Goal: Complete application form

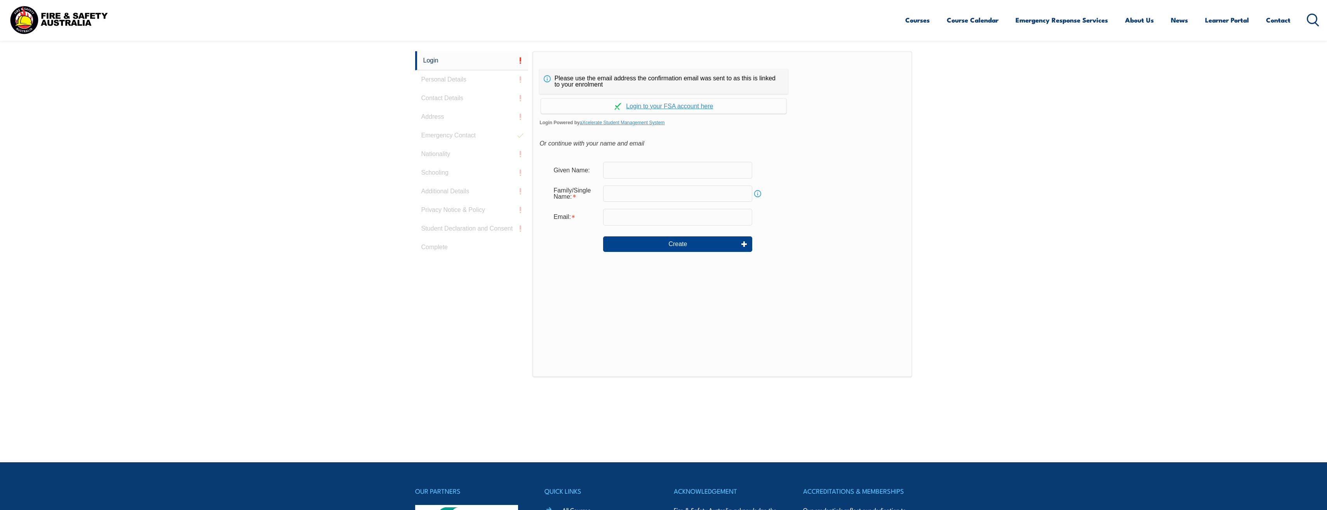
click at [615, 168] on input "text" at bounding box center [677, 170] width 149 height 16
type input "Christopher"
type input "Waanders"
type input "chris.waanders@loyyangb.com"
click at [690, 244] on button "Create" at bounding box center [677, 244] width 149 height 16
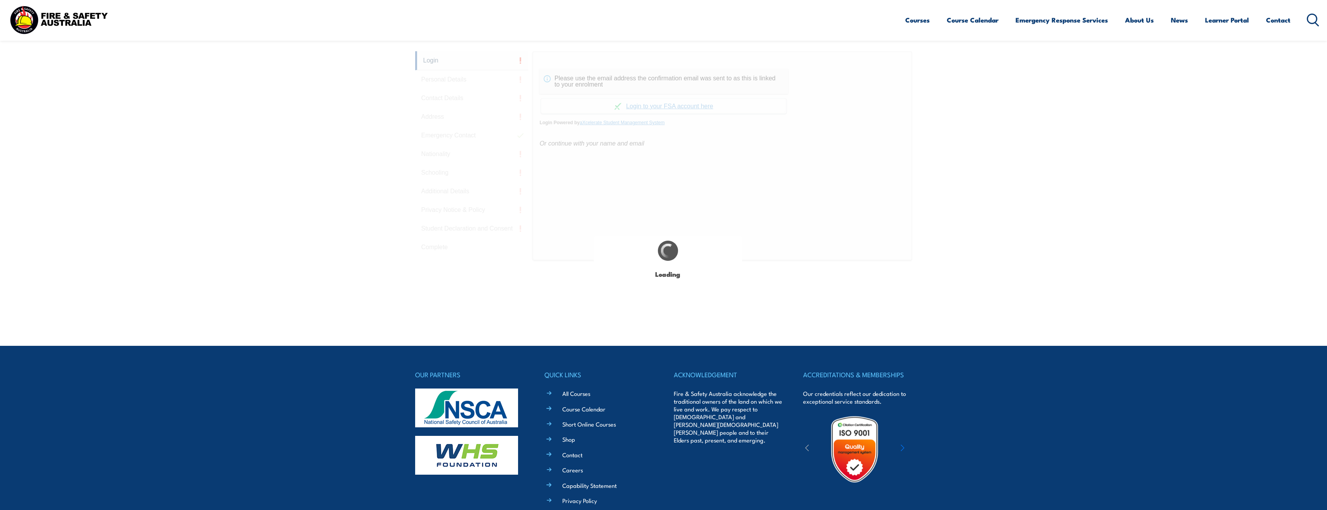
type input "Christopher"
type input "Waanders"
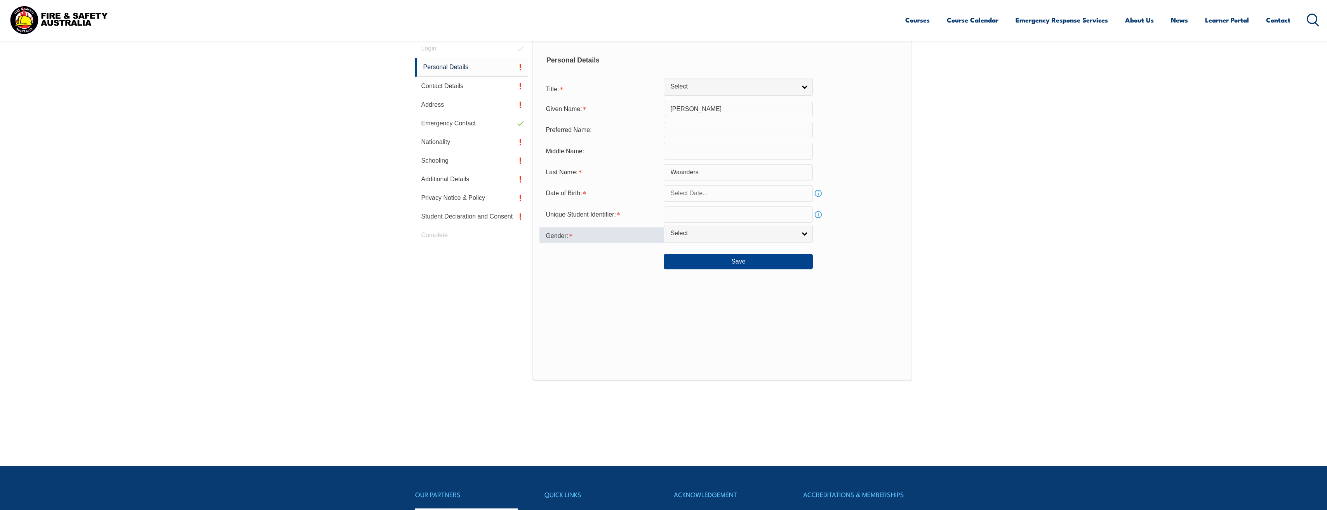
scroll to position [219, 0]
click at [717, 200] on input "text" at bounding box center [738, 193] width 149 height 16
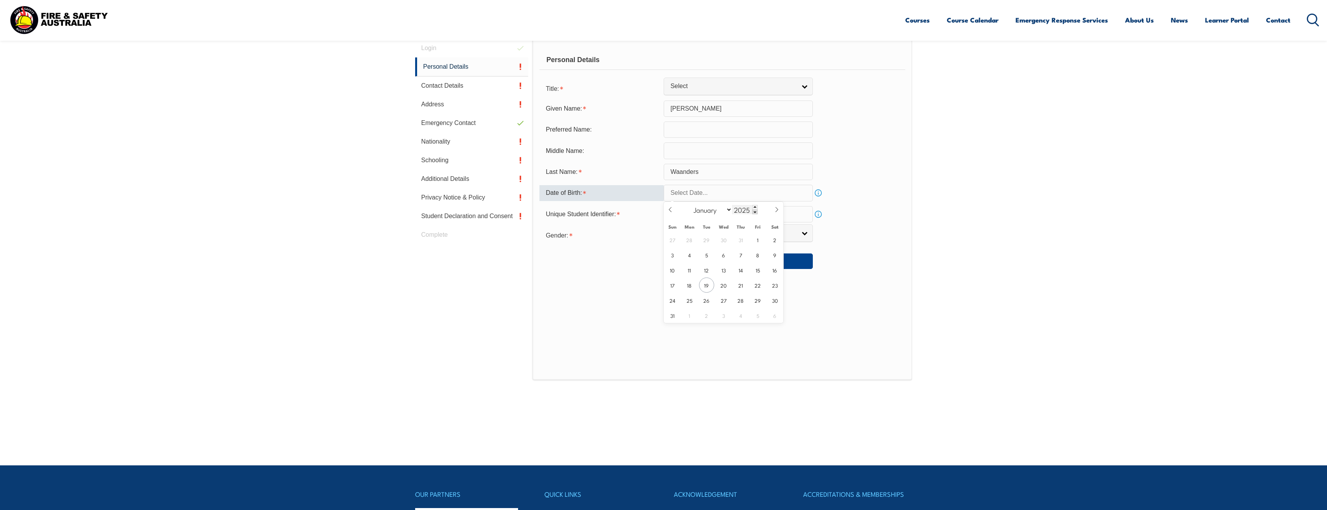
click at [741, 209] on input "2025" at bounding box center [745, 209] width 26 height 9
type input "1990"
click at [721, 210] on select "January February March April May June July August September October November De…" at bounding box center [711, 210] width 42 height 10
select select "6"
click at [690, 205] on select "January February March April May June July August September October November De…" at bounding box center [711, 210] width 42 height 10
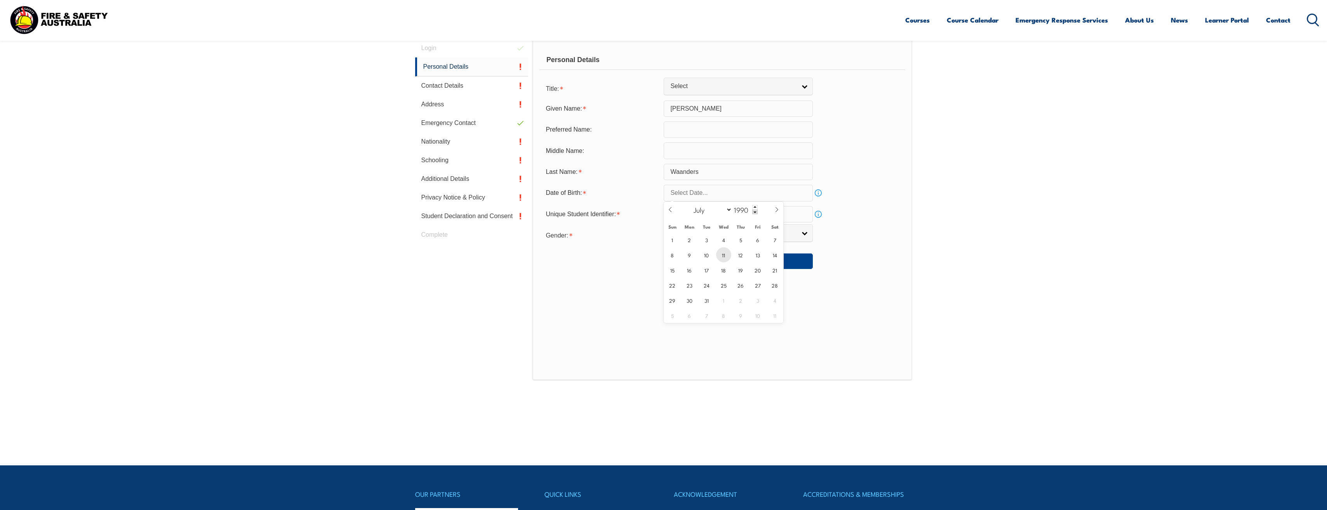
click at [716, 256] on span "11" at bounding box center [723, 254] width 15 height 15
type input "July 11, 1990"
click at [738, 217] on input "text" at bounding box center [738, 214] width 149 height 16
type input "AULPNEQE76"
click at [721, 234] on span "Select" at bounding box center [733, 233] width 126 height 8
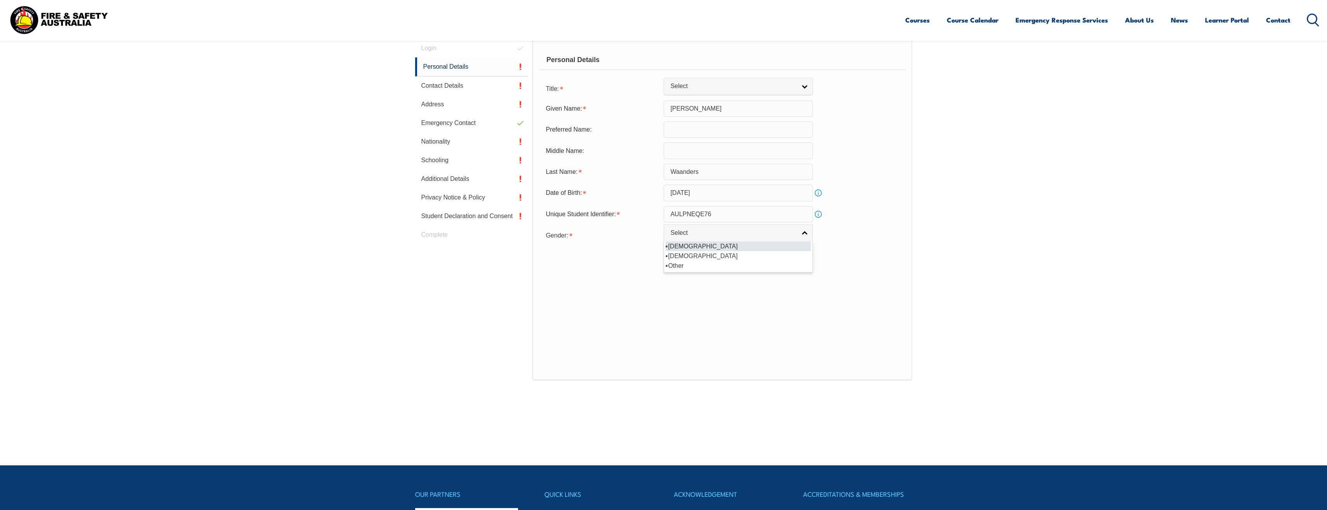
click at [717, 247] on li "Male" at bounding box center [737, 246] width 145 height 10
select select "M"
click at [727, 259] on button "Save" at bounding box center [738, 262] width 149 height 16
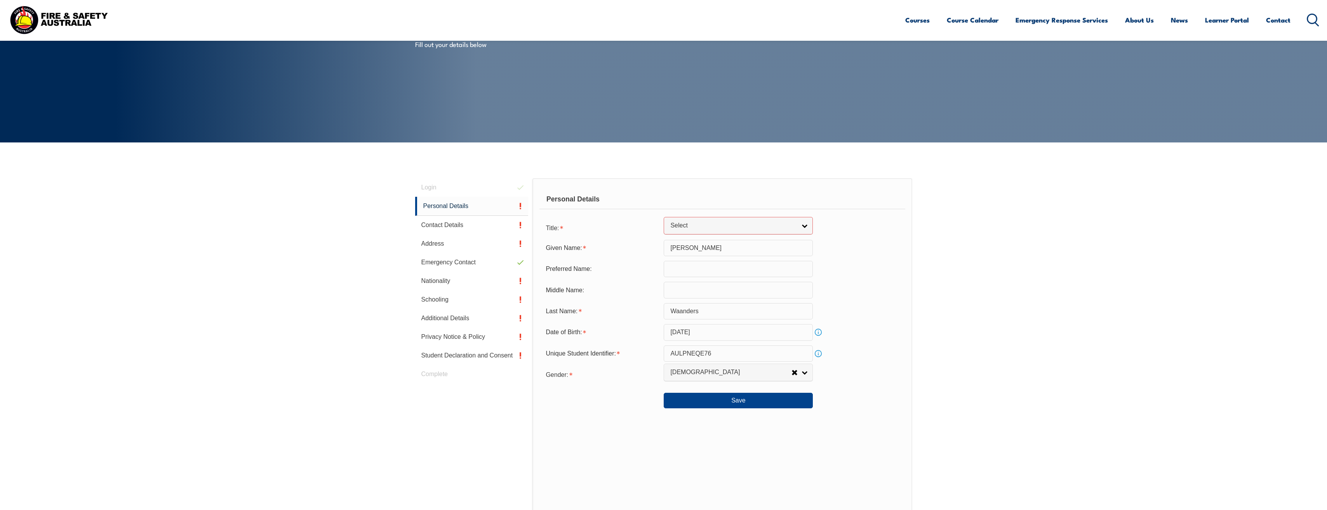
scroll to position [63, 0]
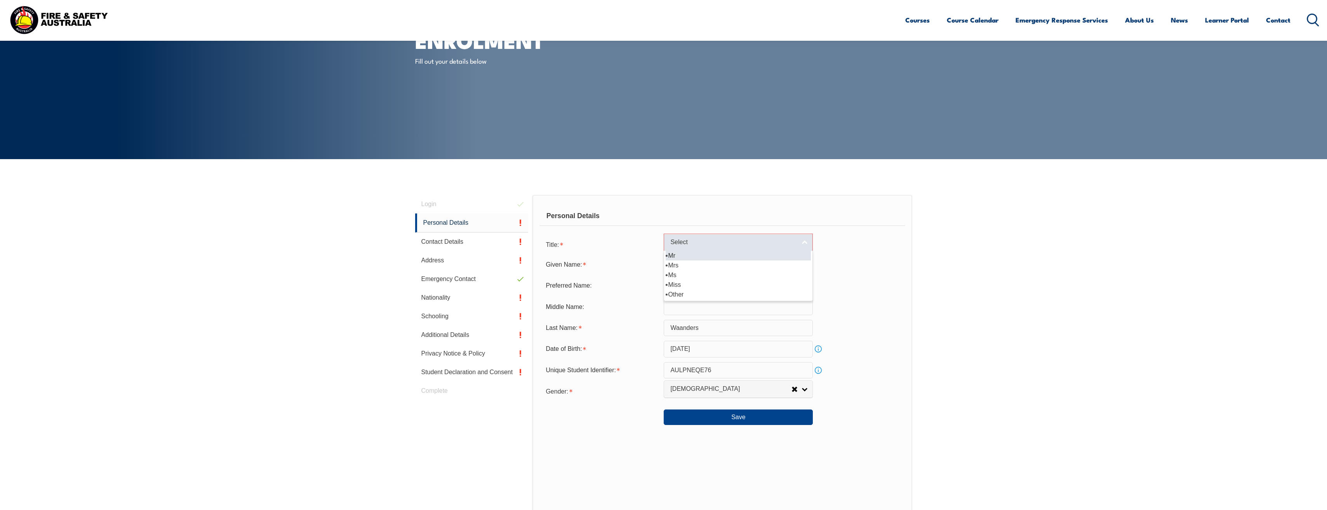
click at [808, 242] on link "Select" at bounding box center [738, 242] width 149 height 17
click at [671, 252] on li "Mr" at bounding box center [737, 256] width 145 height 10
select select "Mr"
click at [722, 422] on button "Save" at bounding box center [738, 418] width 149 height 16
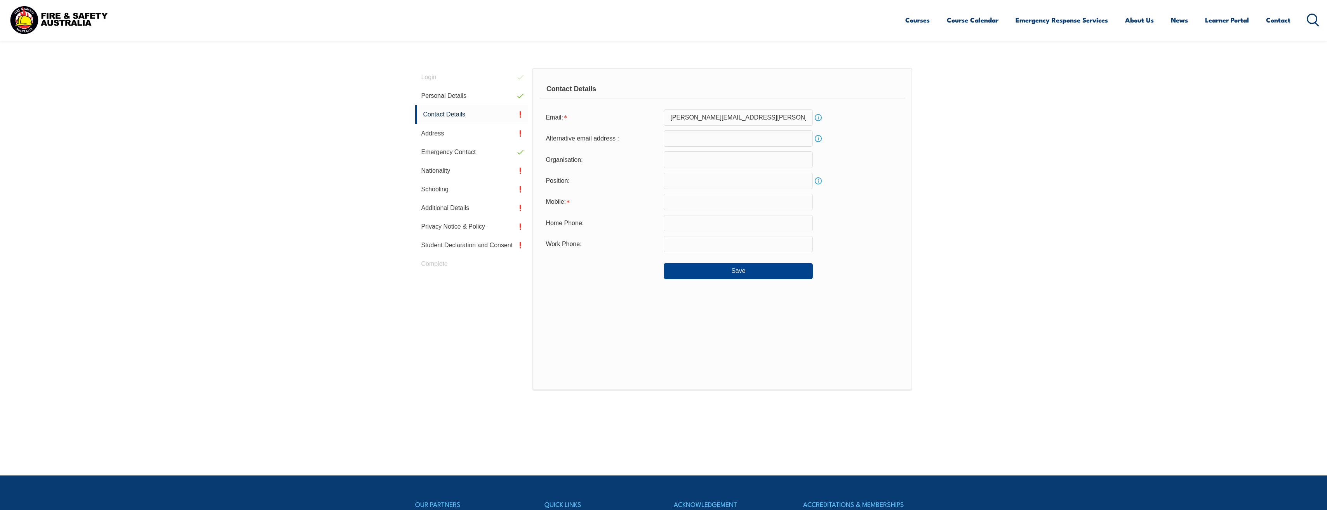
scroll to position [219, 0]
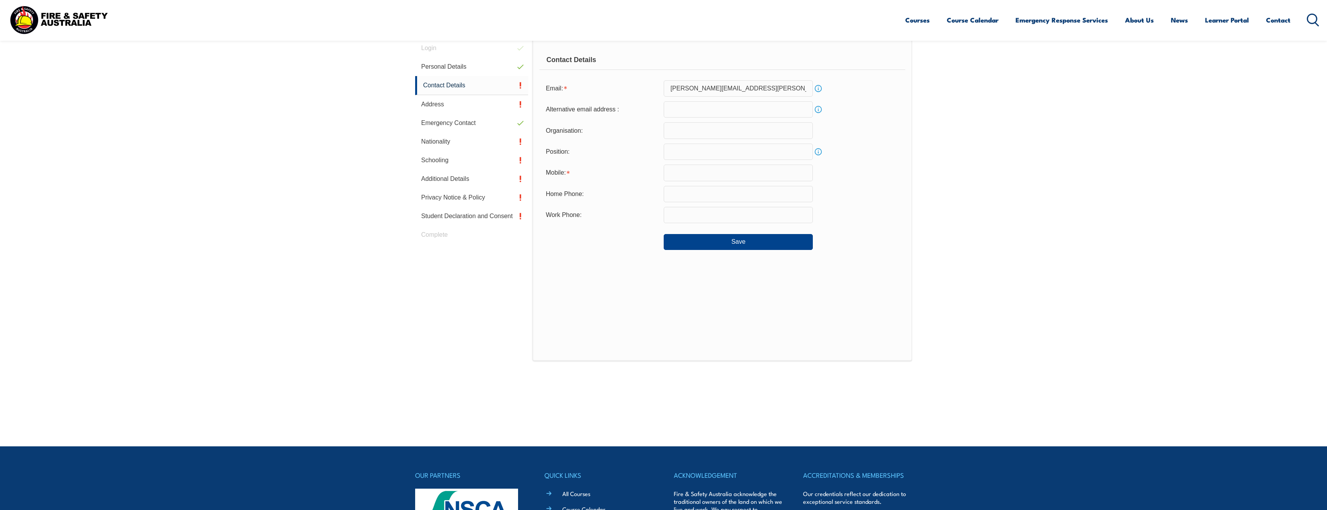
click at [695, 177] on input "text" at bounding box center [738, 173] width 149 height 16
type input "0415591905"
type input "chris.waanders@loyyangb.com"
click at [753, 246] on button "Save" at bounding box center [738, 242] width 149 height 16
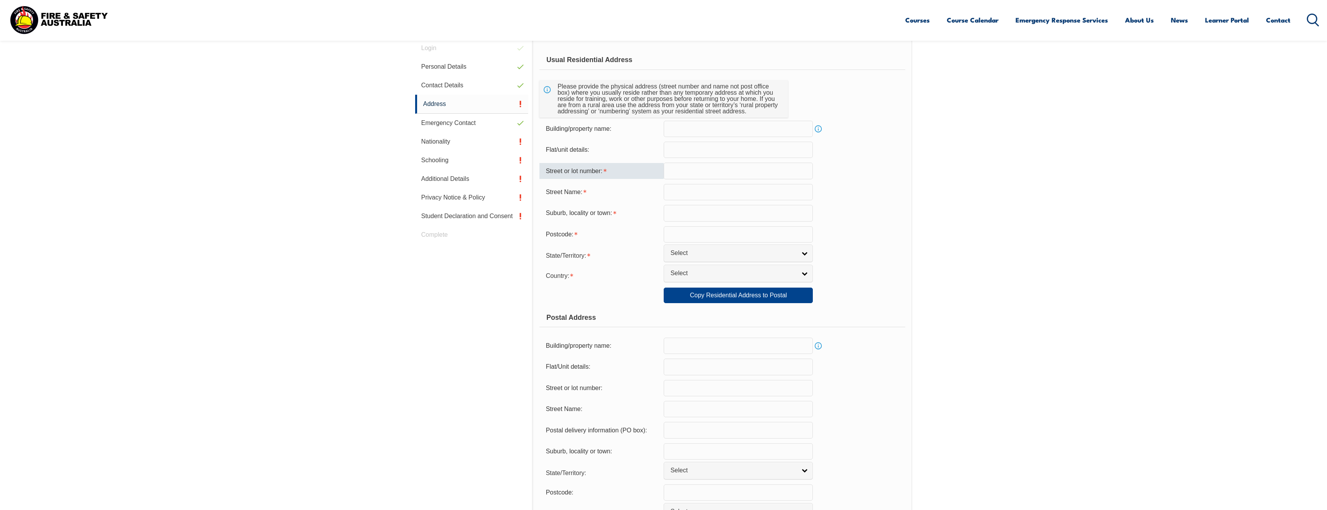
click at [678, 167] on input "text" at bounding box center [738, 171] width 149 height 16
type input "8"
type input "Rhodes Ct"
type input "Glengarry"
type input "3854"
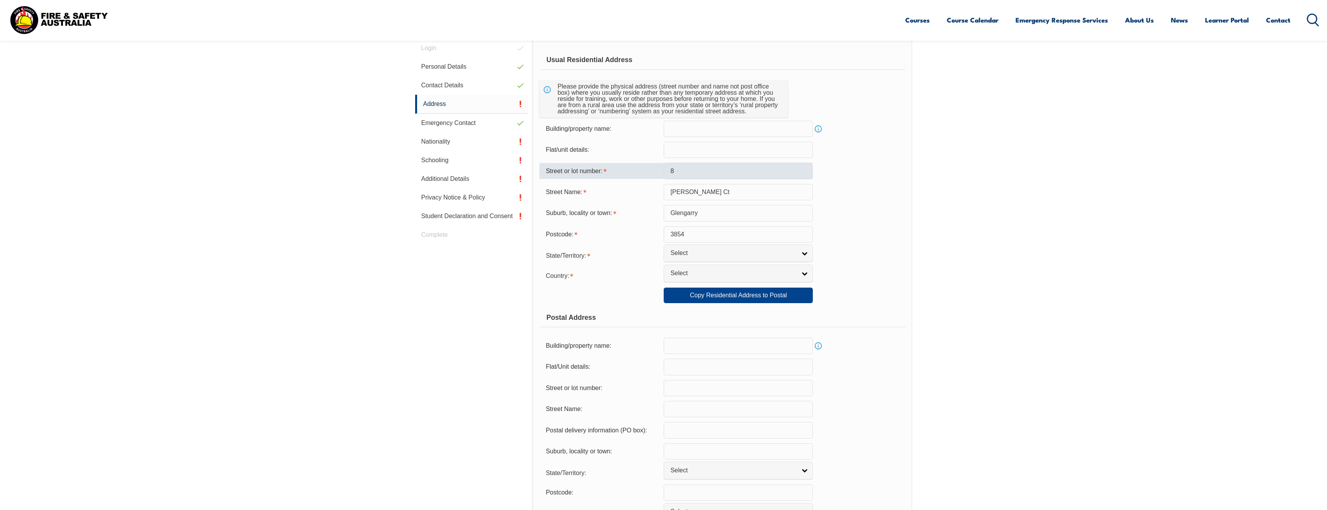
select select "VIC"
select select "1101"
click at [695, 256] on span "Select" at bounding box center [733, 253] width 126 height 8
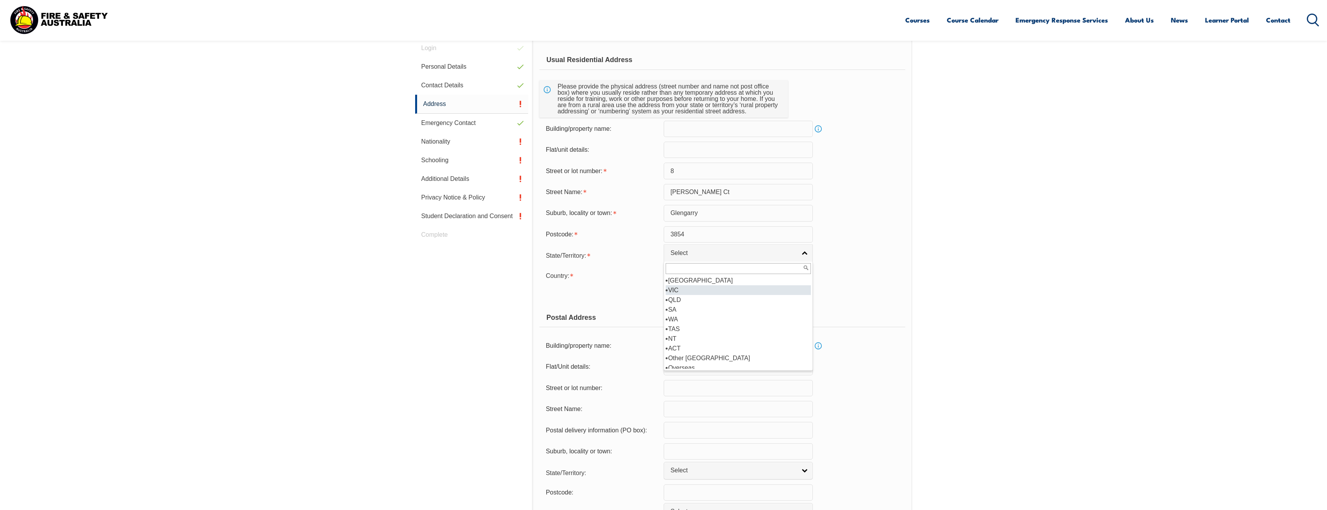
click at [683, 288] on li "VIC" at bounding box center [737, 290] width 145 height 10
click at [681, 274] on span "Select" at bounding box center [733, 273] width 126 height 8
click at [690, 312] on li "Australia" at bounding box center [737, 311] width 145 height 10
click at [636, 292] on div "Copy Residential Address to Postal:" at bounding box center [601, 295] width 124 height 15
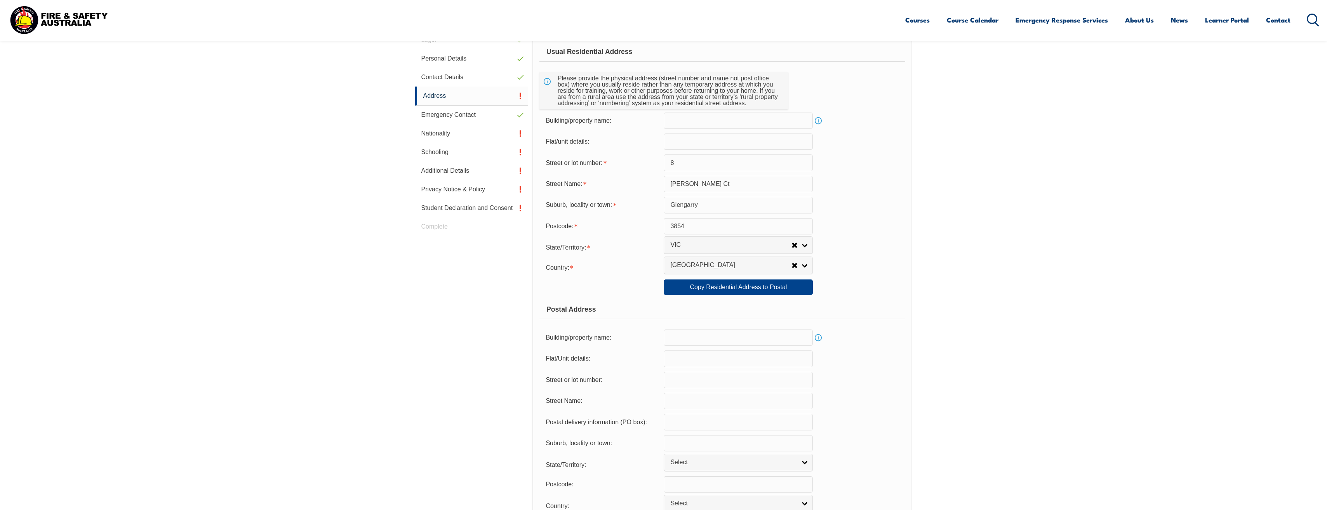
scroll to position [219, 0]
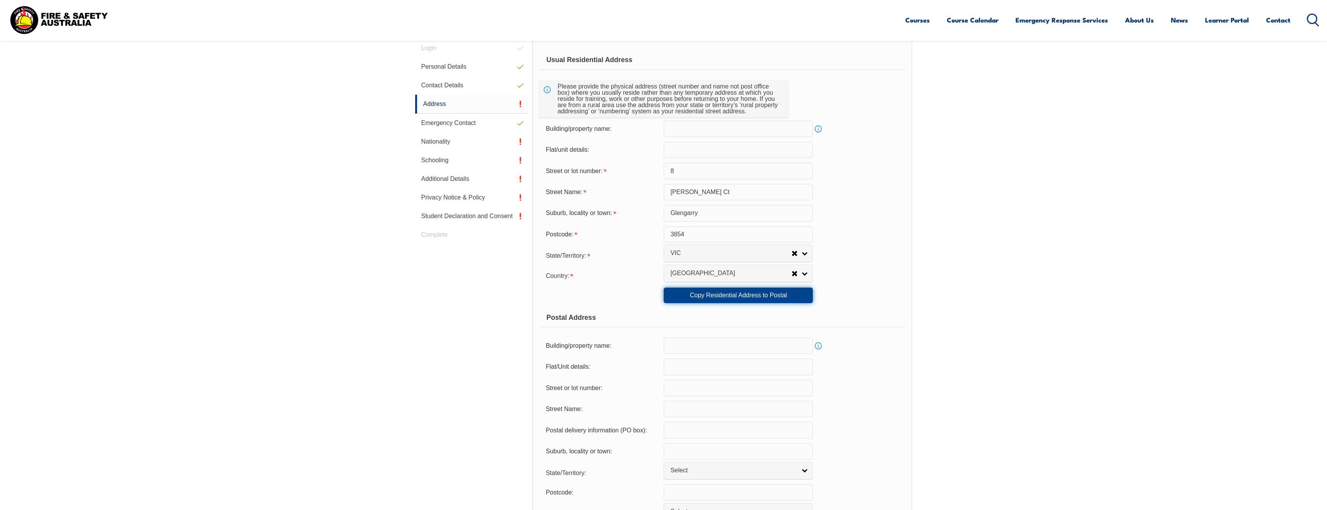
click at [733, 292] on link "Copy Residential Address to Postal" at bounding box center [738, 296] width 149 height 16
type input "8"
type input "Rhodes Ct"
type input "Glengarry"
select select "VIC"
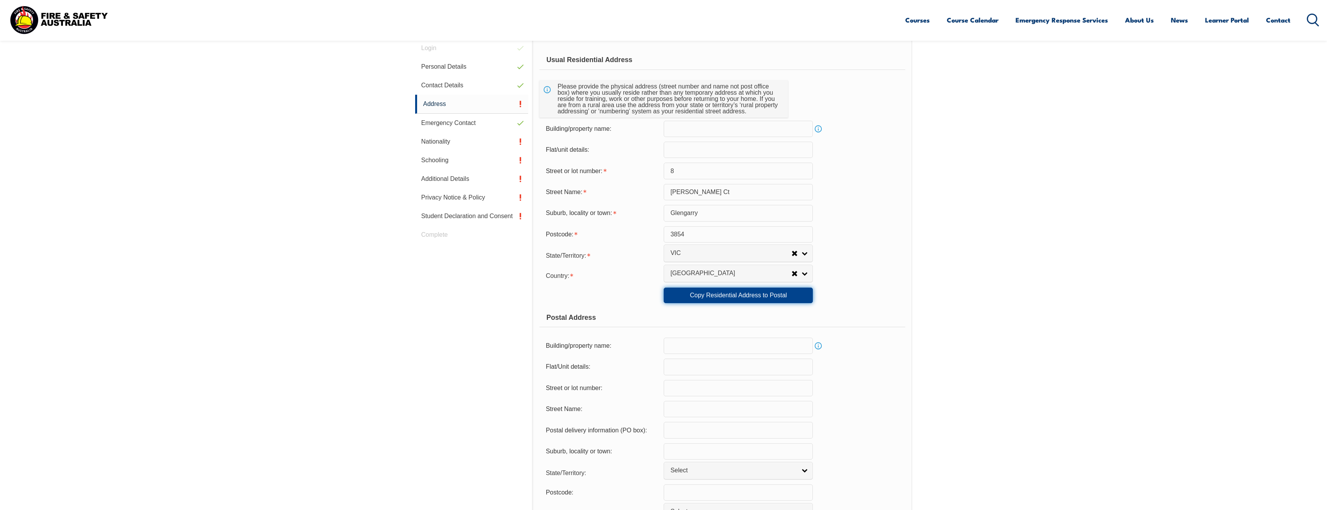
type input "3854"
select select "1101"
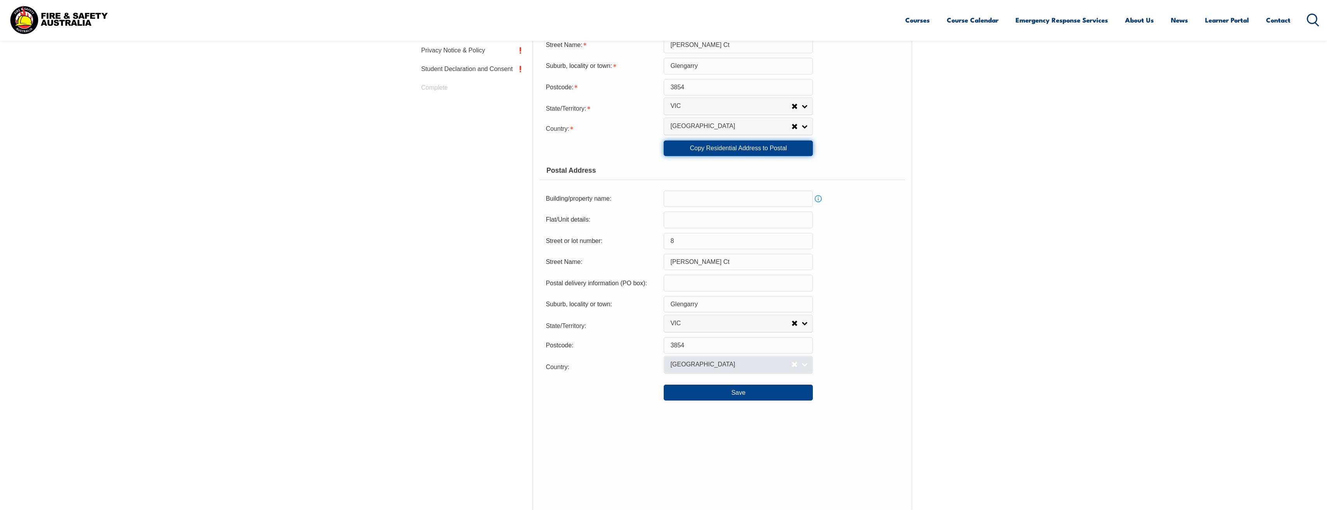
scroll to position [375, 0]
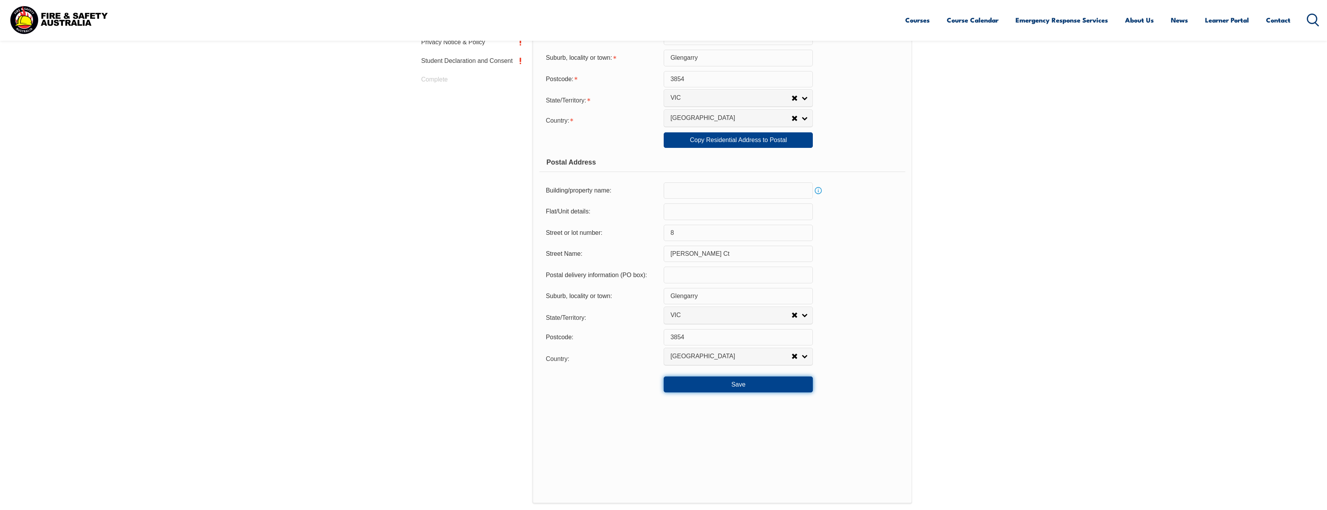
click at [737, 381] on button "Save" at bounding box center [738, 385] width 149 height 16
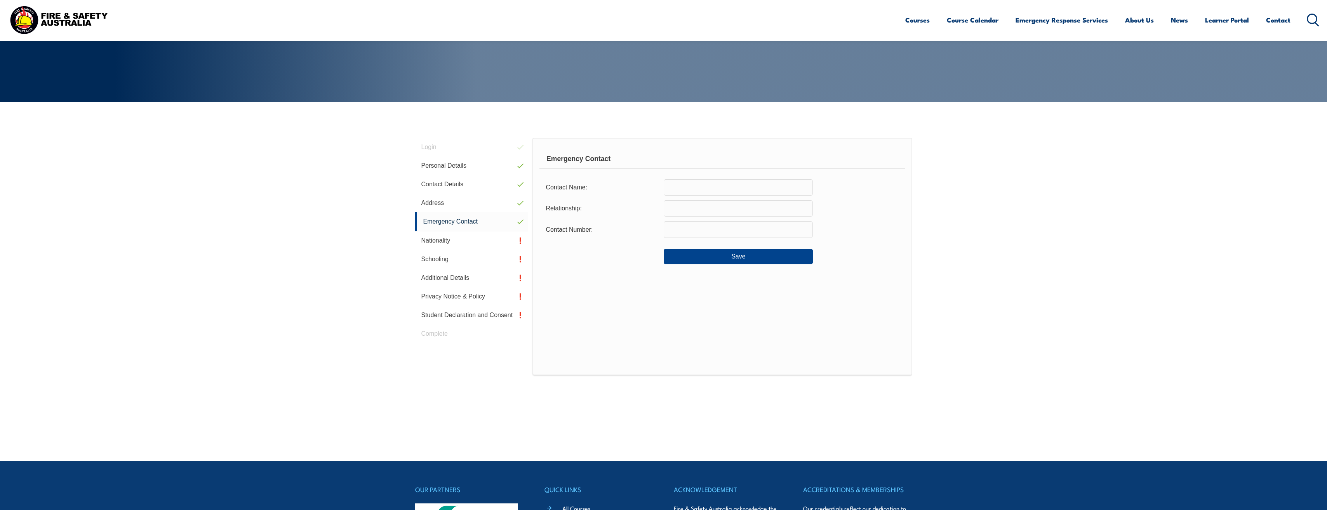
scroll to position [90, 0]
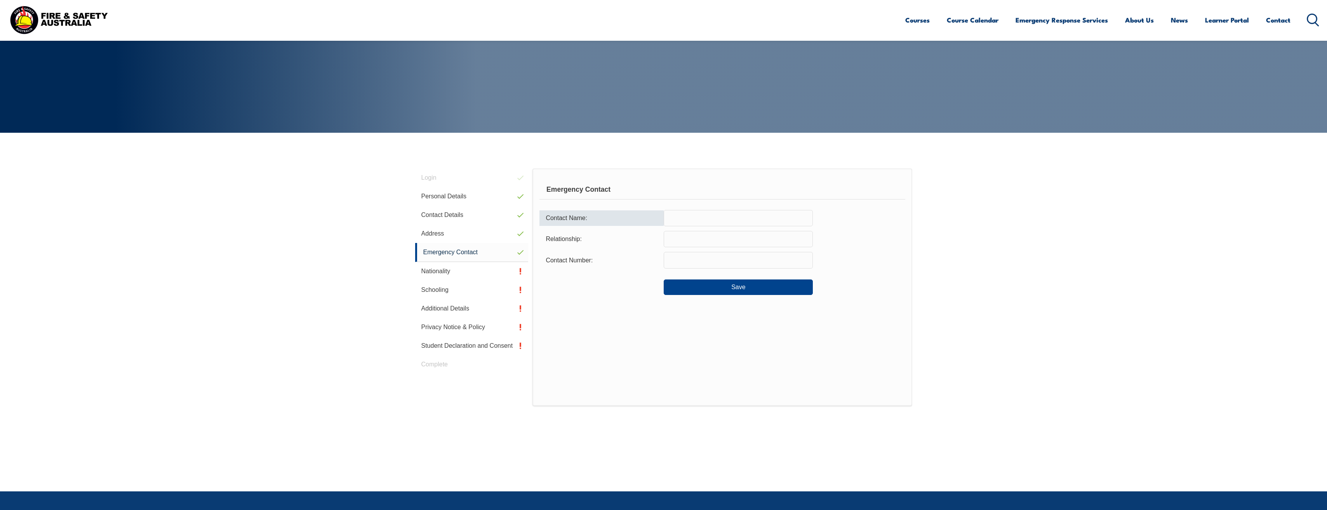
click at [705, 221] on input "text" at bounding box center [738, 218] width 149 height 16
type input "Mandy Davis-Nicholson"
click at [700, 236] on input "text" at bounding box center [738, 239] width 149 height 16
type input "partner"
click at [699, 256] on input "text" at bounding box center [738, 260] width 149 height 16
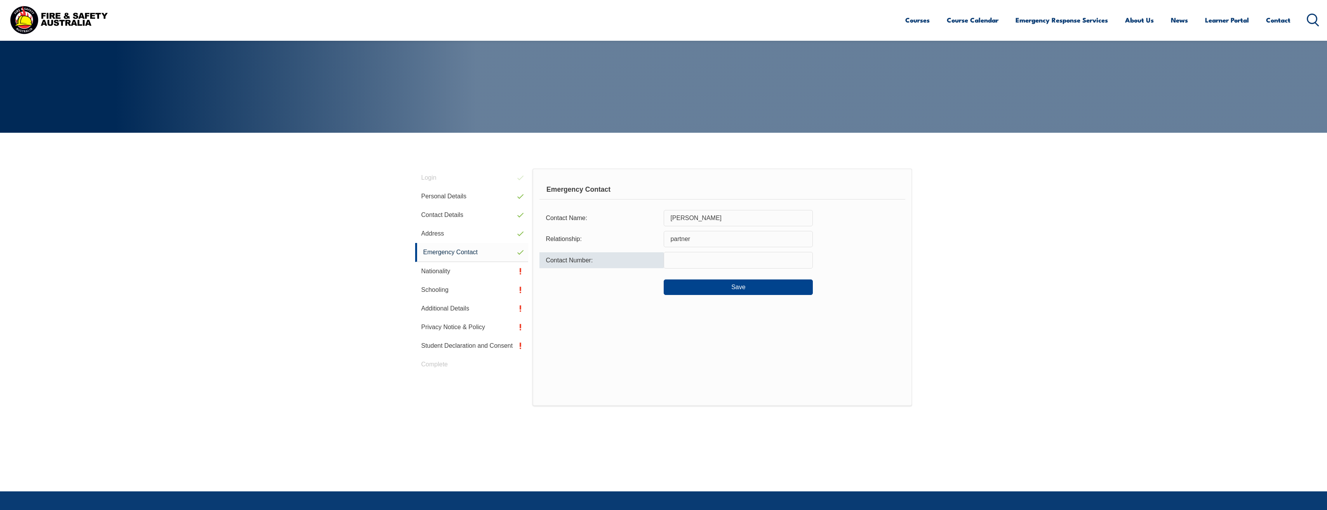
type input "0432387360"
click at [708, 290] on button "Save" at bounding box center [738, 288] width 149 height 16
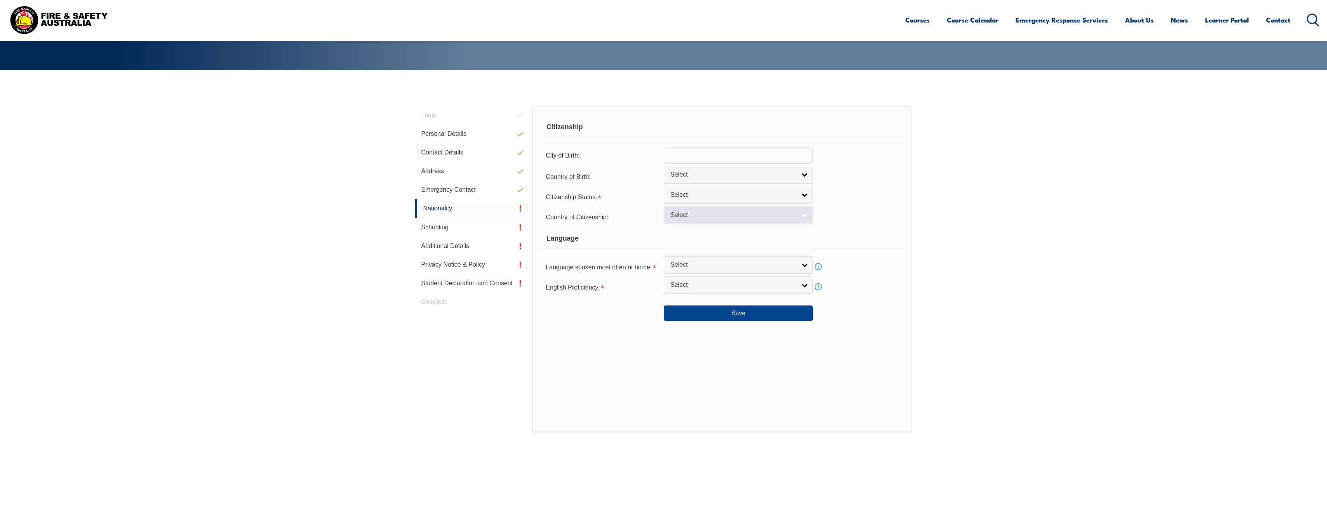
scroll to position [142, 0]
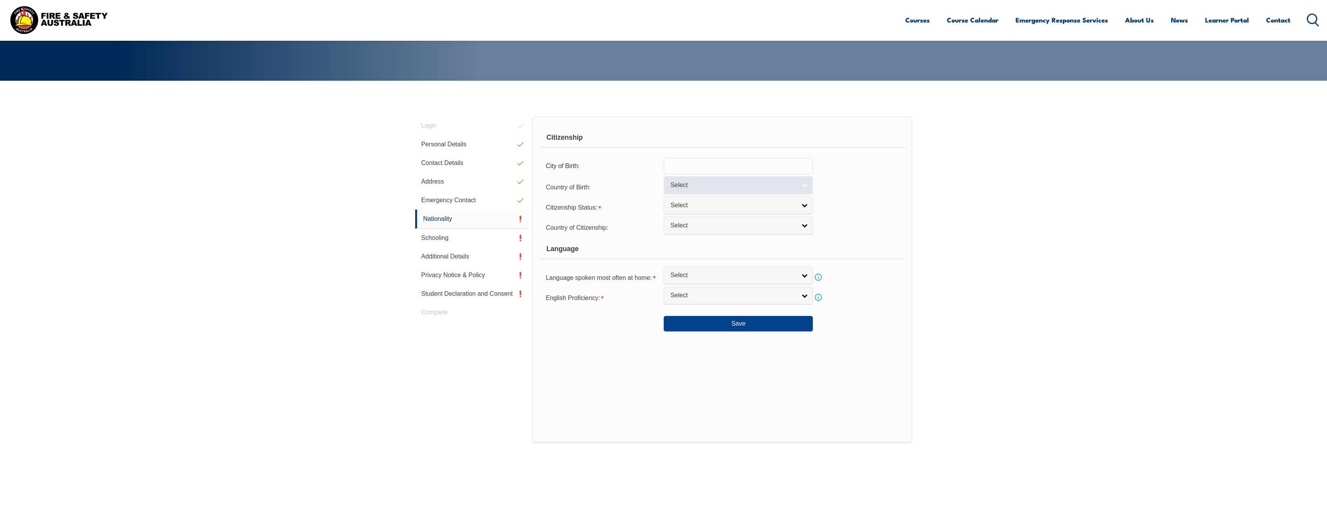
click at [716, 186] on span "Select" at bounding box center [733, 185] width 126 height 8
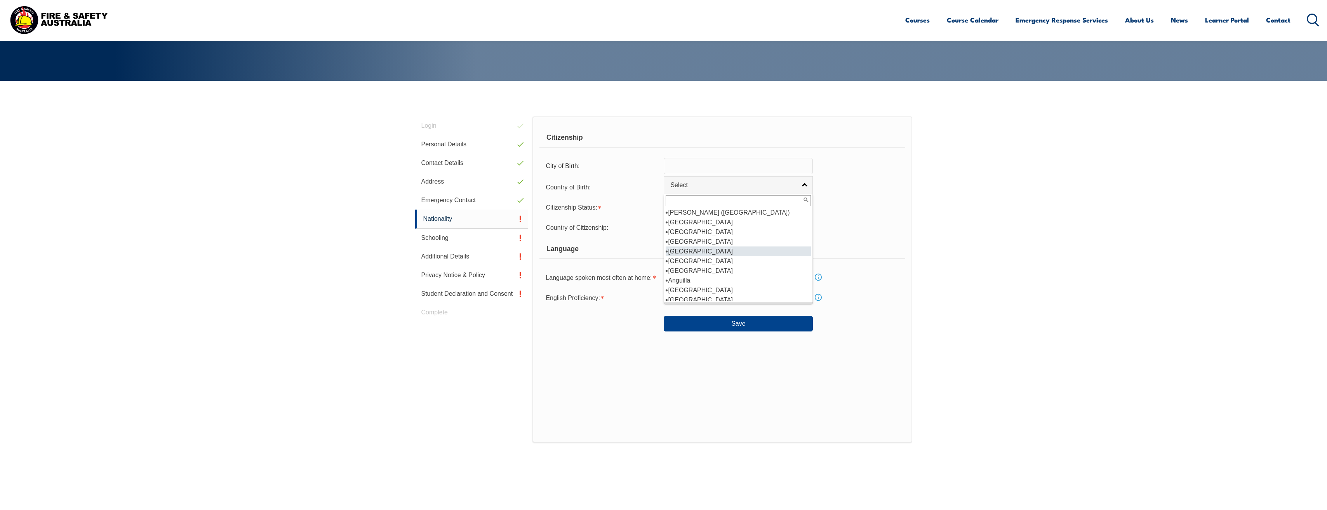
scroll to position [116, 0]
click at [689, 224] on li "Australia" at bounding box center [737, 222] width 145 height 10
select select "1101"
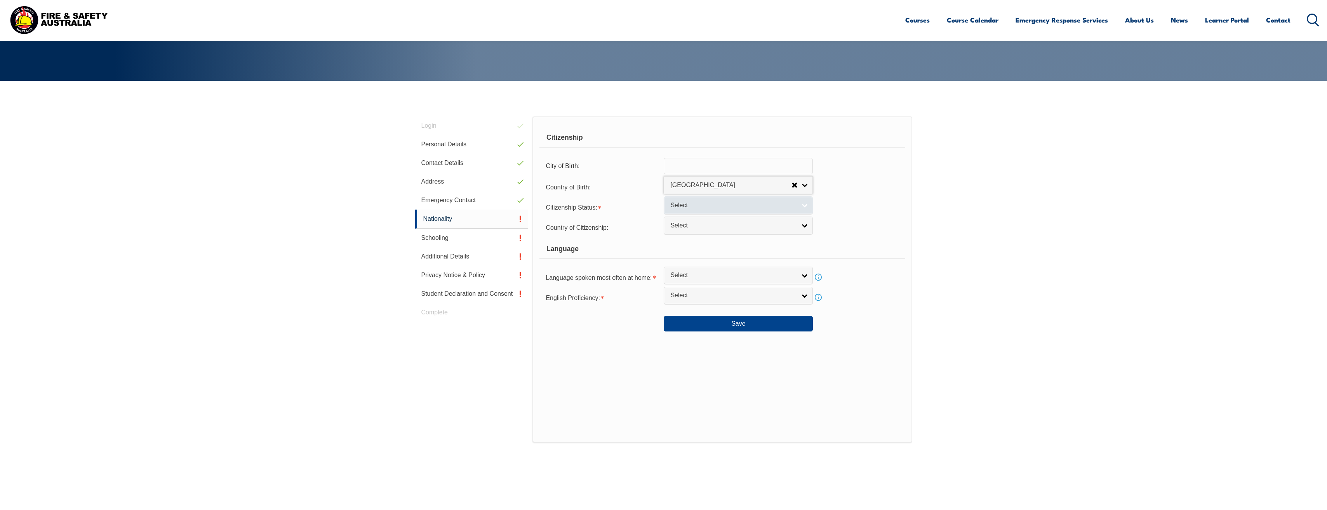
click at [684, 209] on span "Select" at bounding box center [733, 205] width 126 height 8
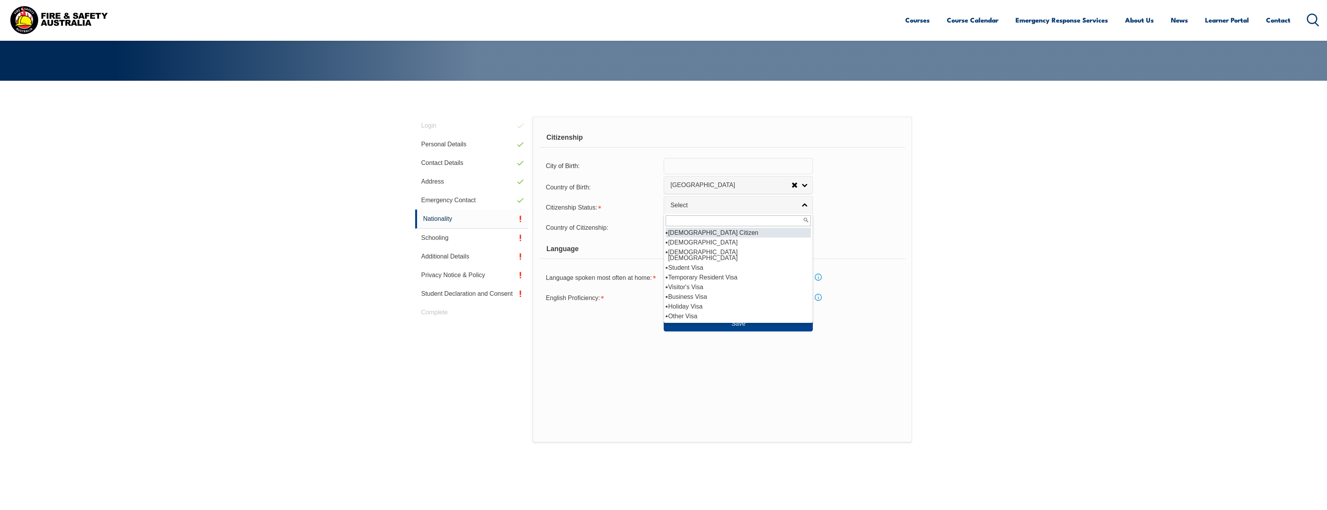
click at [688, 232] on li "Australian Citizen" at bounding box center [737, 233] width 145 height 10
select select "1"
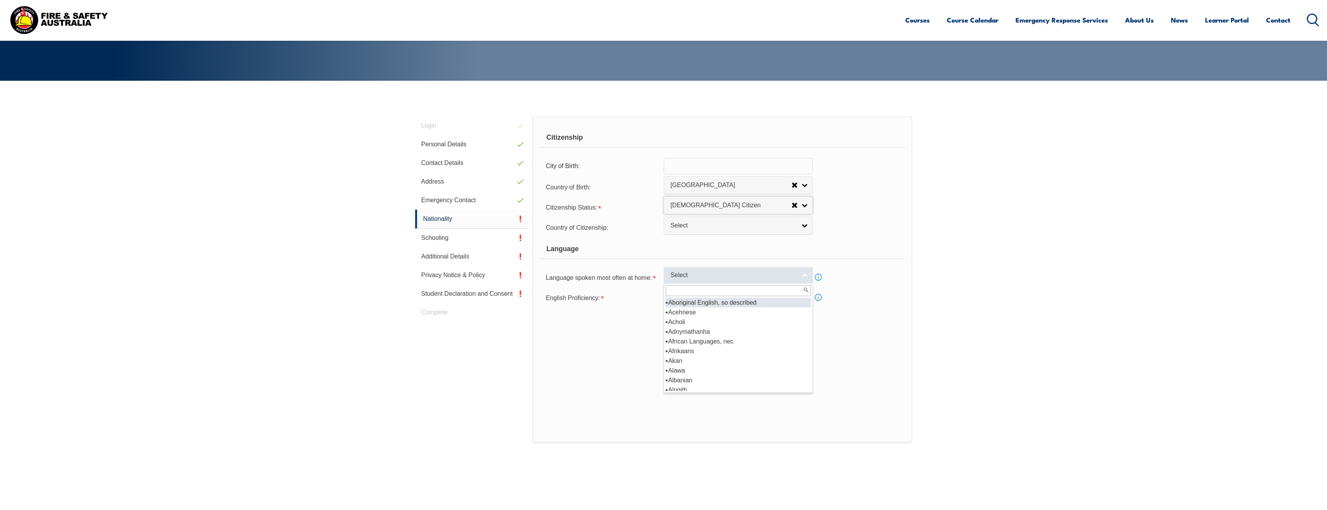
click at [704, 272] on span "Select" at bounding box center [733, 275] width 126 height 8
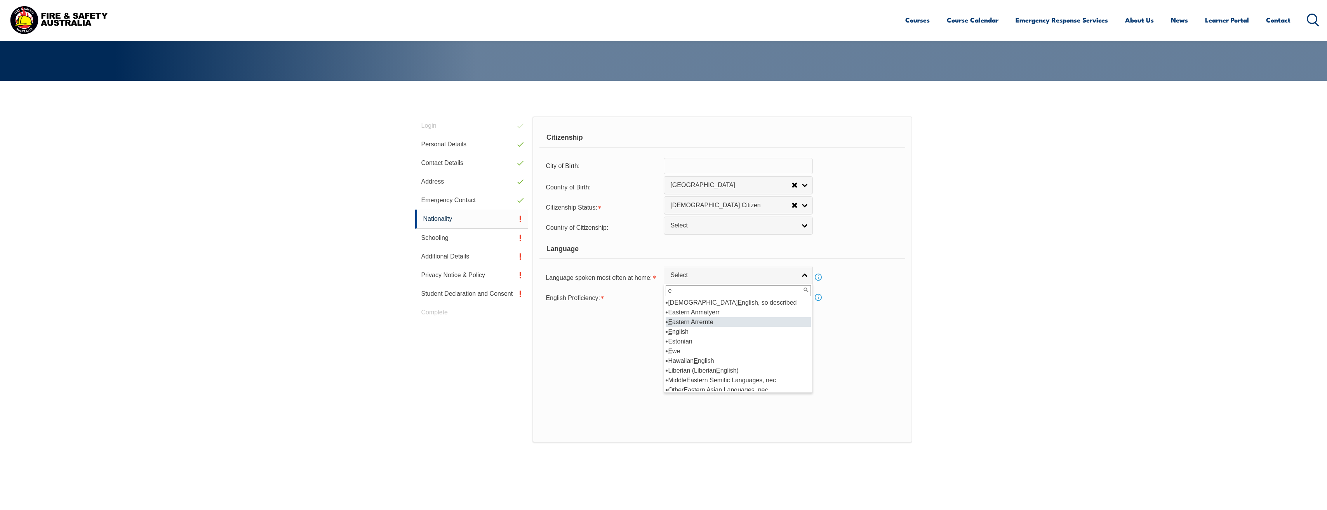
type input "e"
click at [688, 331] on li "E nglish" at bounding box center [737, 332] width 145 height 10
select select "1201"
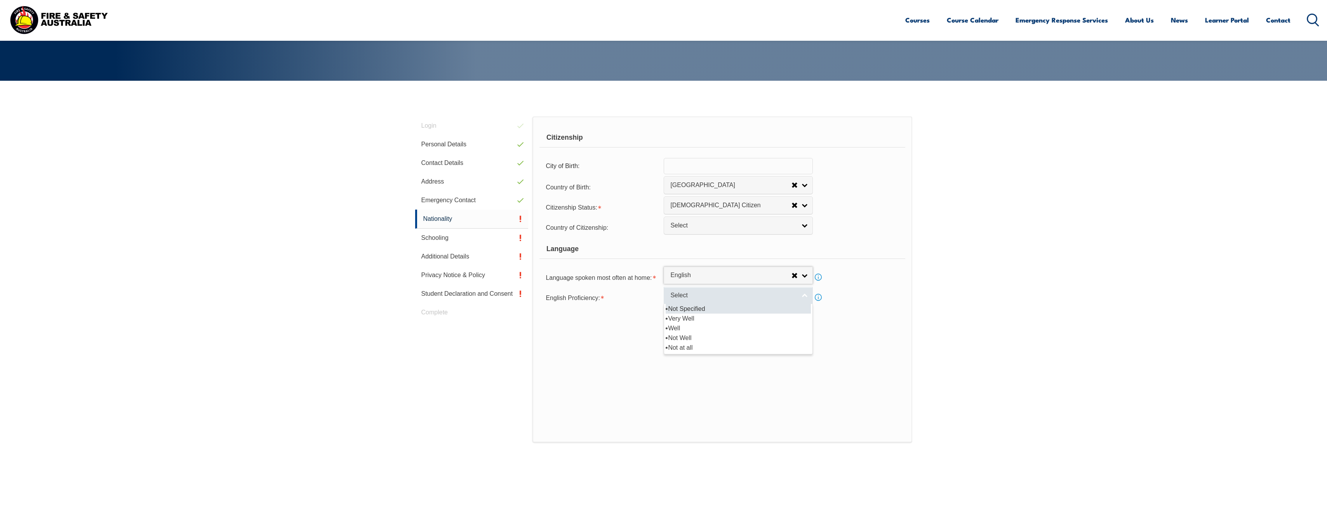
click at [684, 297] on span "Select" at bounding box center [733, 296] width 126 height 8
click at [653, 293] on div "English Proficiency:" at bounding box center [601, 298] width 124 height 16
click at [687, 296] on span "Select" at bounding box center [733, 296] width 126 height 8
click at [685, 321] on li "Very Well" at bounding box center [737, 319] width 145 height 10
select select "1"
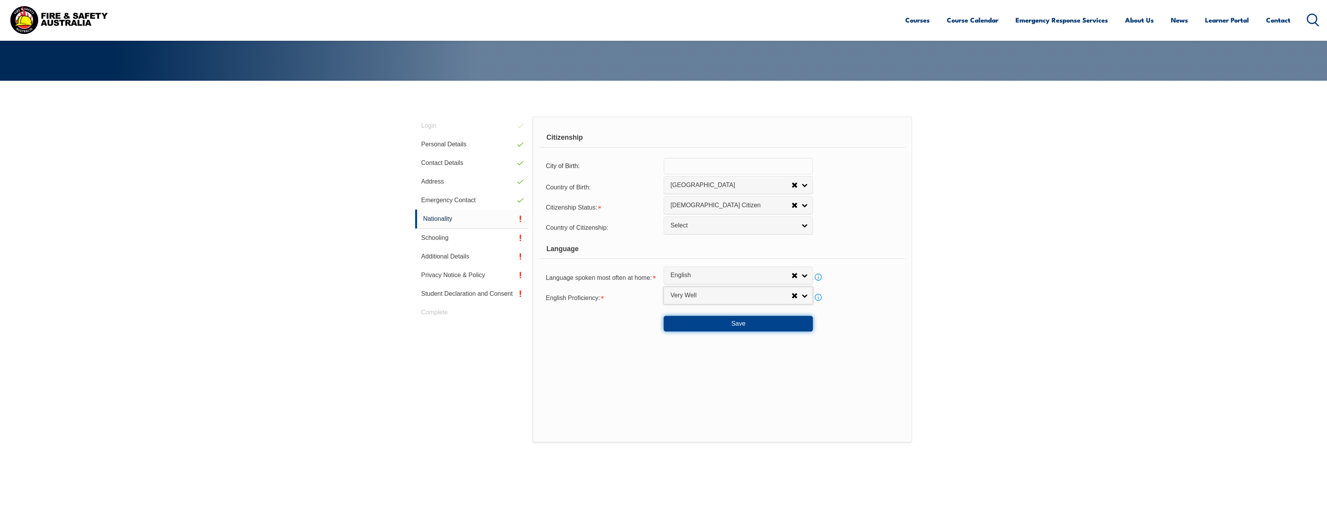
click at [754, 323] on button "Save" at bounding box center [738, 324] width 149 height 16
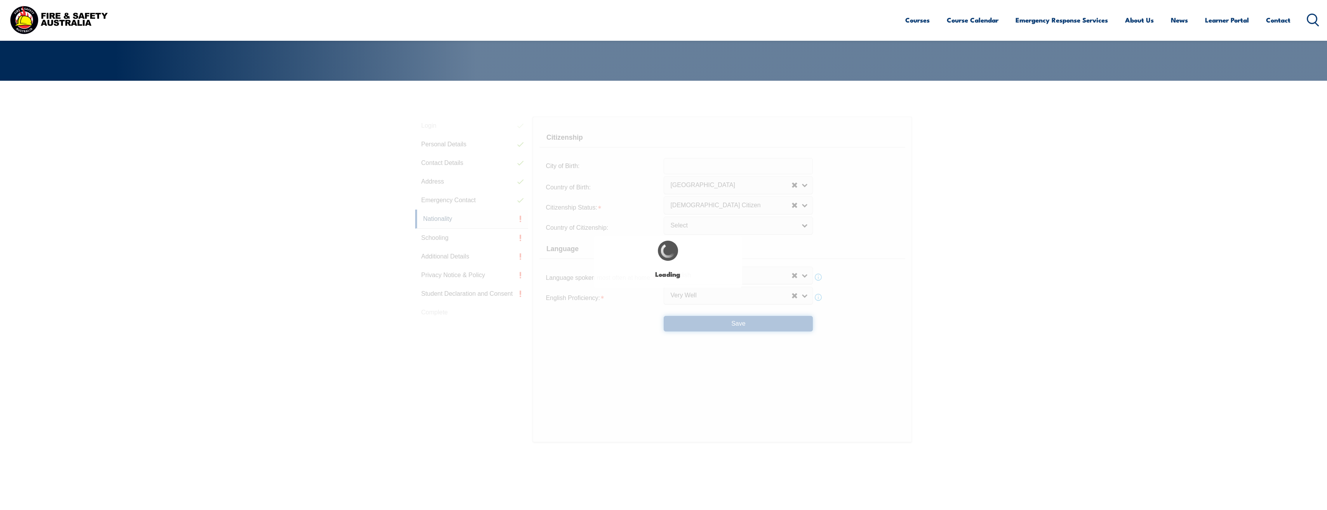
select select "false"
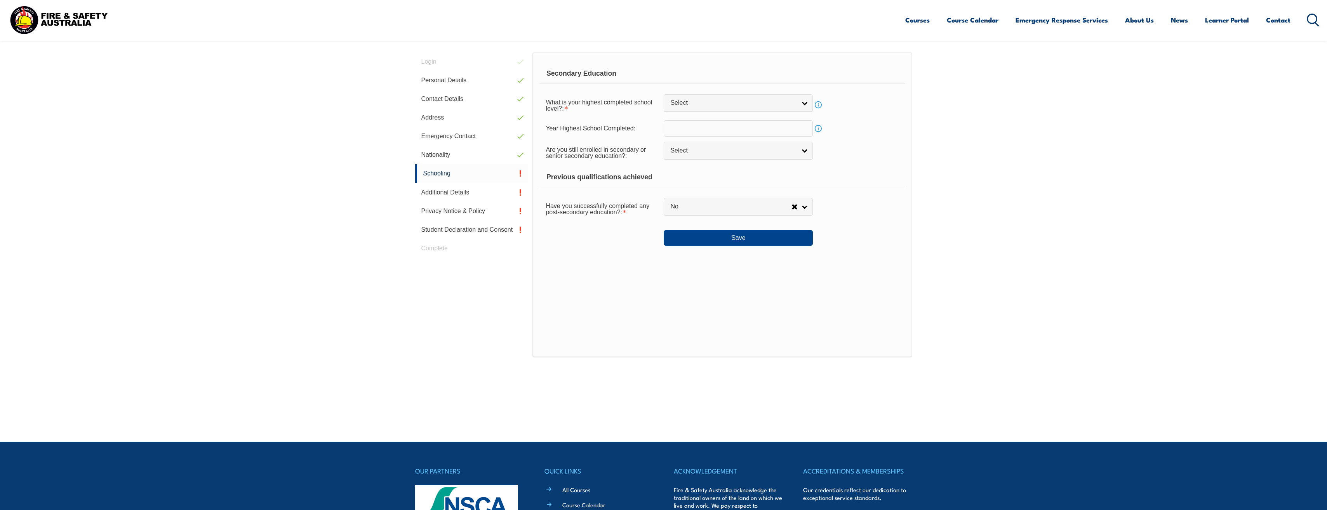
scroll to position [219, 0]
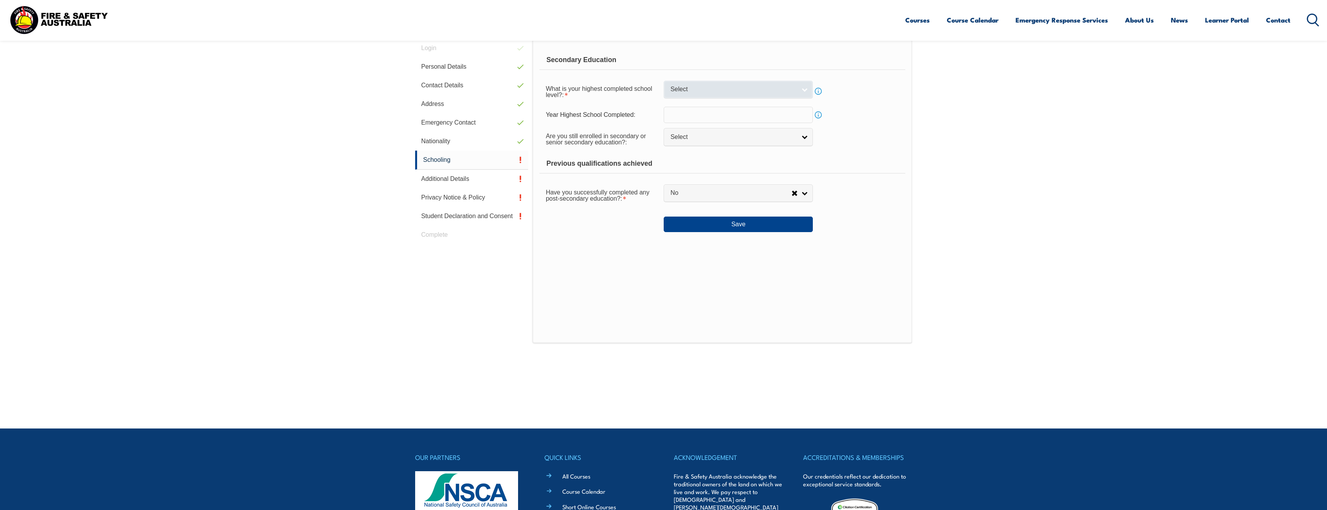
click at [694, 95] on link "Select" at bounding box center [738, 89] width 149 height 17
click at [693, 128] on li "Year 10" at bounding box center [737, 132] width 145 height 10
select select "10"
click at [694, 198] on link "No" at bounding box center [738, 192] width 149 height 17
click at [693, 204] on li "Yes" at bounding box center [737, 206] width 145 height 10
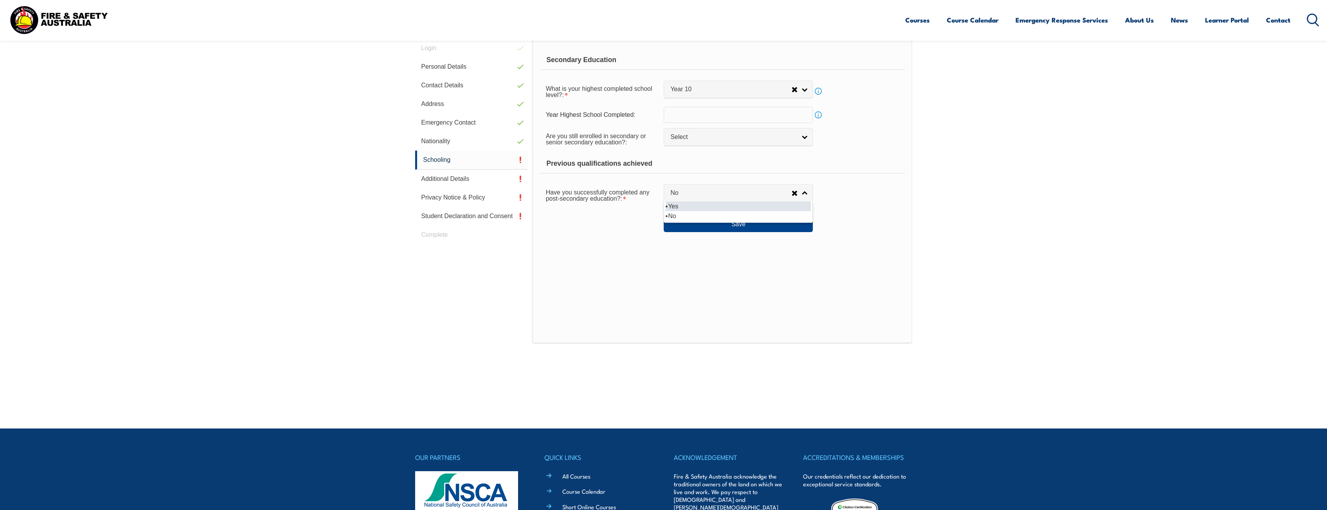
select select "true"
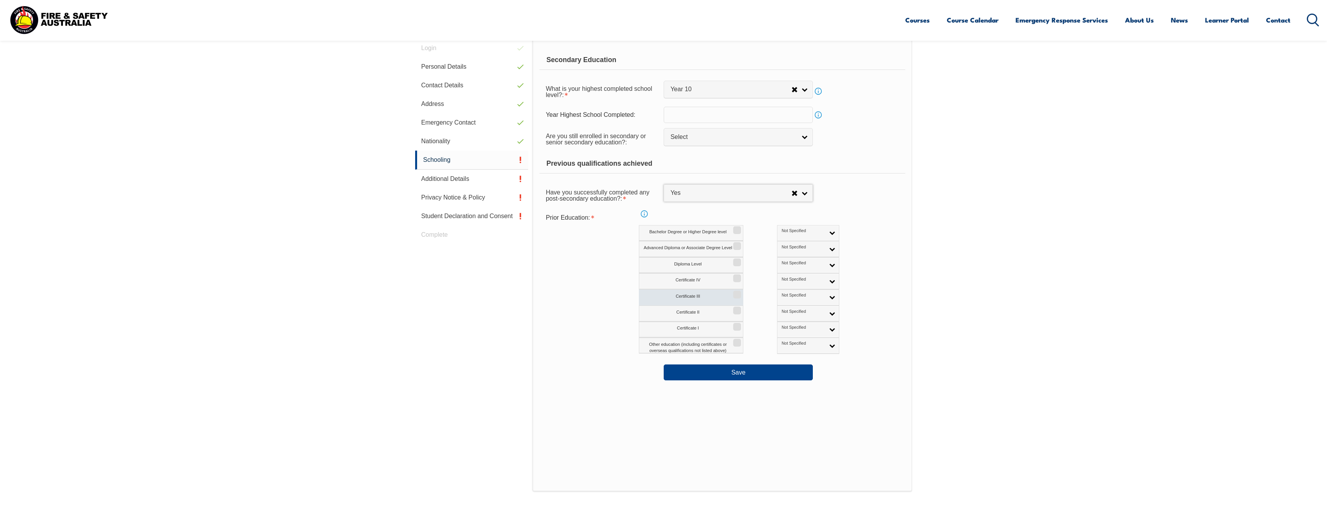
click at [737, 292] on input "Certificate III" at bounding box center [735, 292] width 5 height 1
checkbox input "true"
click at [777, 298] on link "Not Specified" at bounding box center [808, 298] width 62 height 16
click at [779, 326] on li "Australian Qualification" at bounding box center [808, 323] width 58 height 16
click at [840, 339] on div "Other education (including certificates or overseas qualifications not listed a…" at bounding box center [756, 346] width 234 height 16
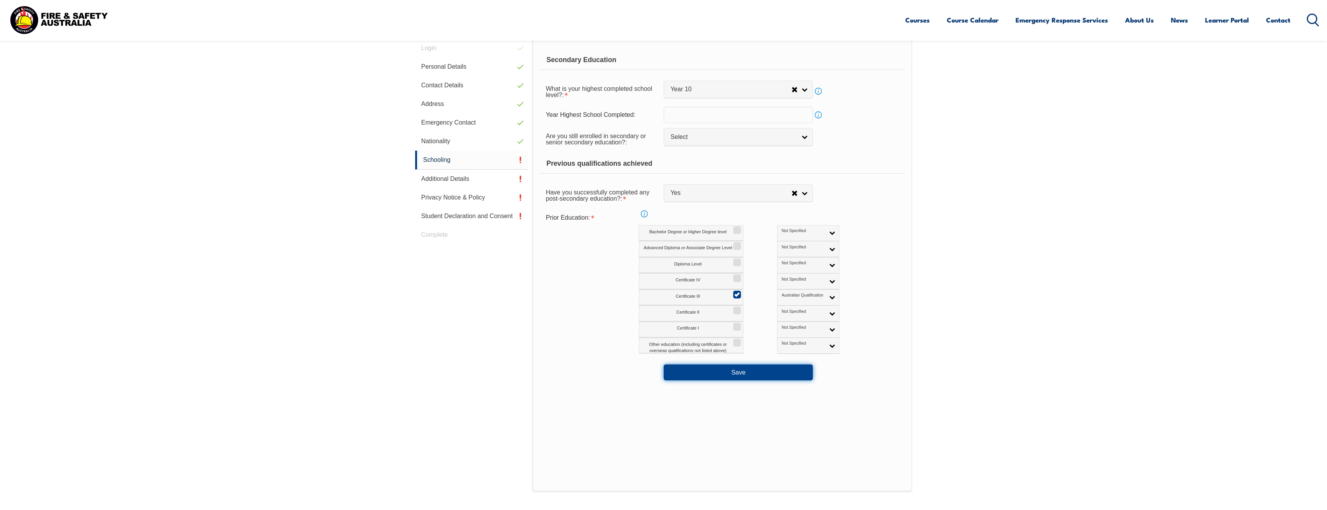
click at [738, 372] on button "Save" at bounding box center [738, 373] width 149 height 16
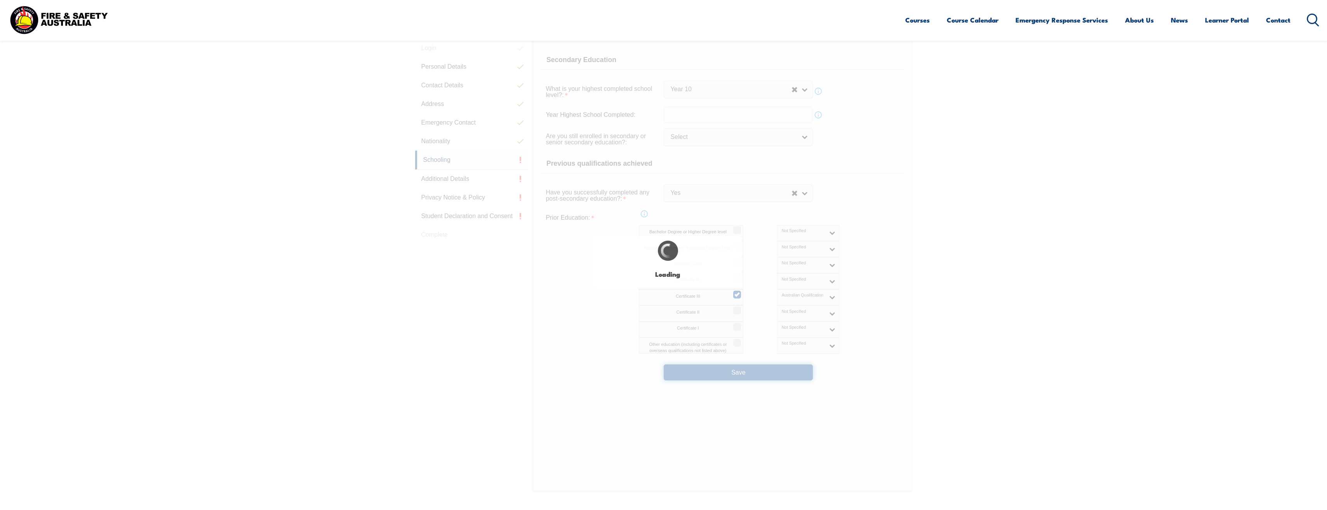
select select
select select "true"
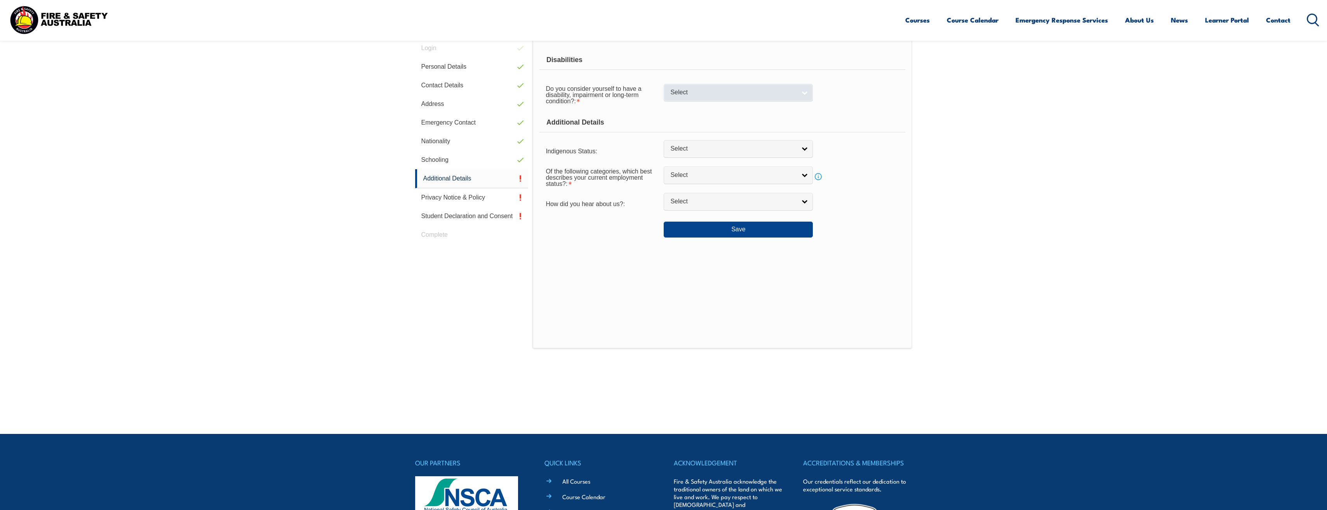
click at [706, 94] on span "Select" at bounding box center [733, 93] width 126 height 8
click at [706, 107] on li "No" at bounding box center [737, 106] width 145 height 10
select select "false"
click at [702, 174] on span "Select" at bounding box center [733, 175] width 126 height 8
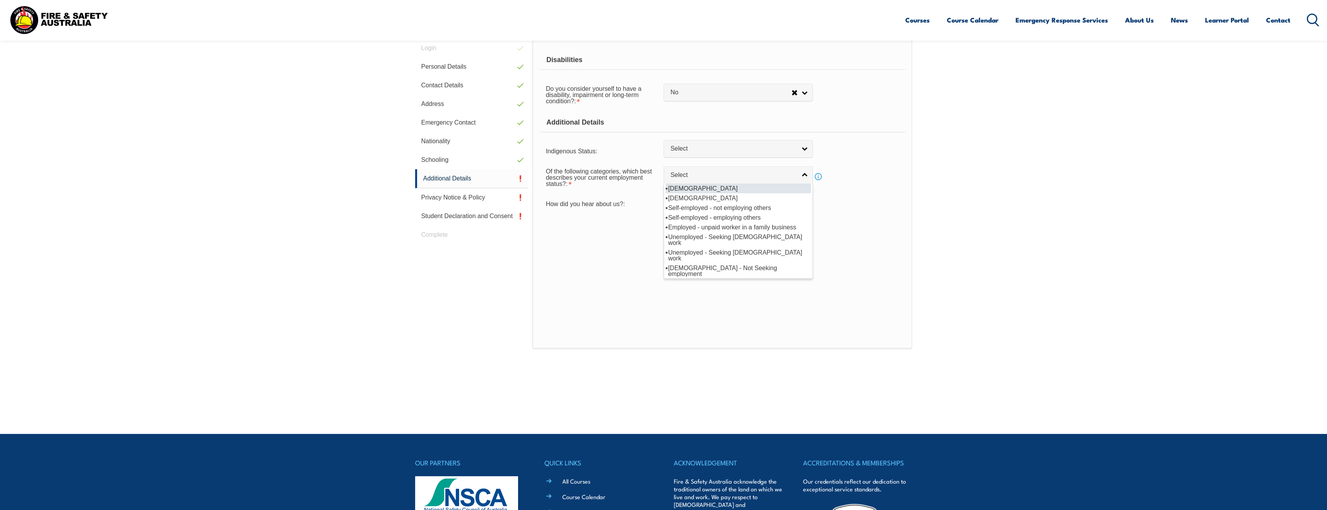
click at [702, 186] on li "Full-time employee" at bounding box center [737, 189] width 145 height 10
select select "1"
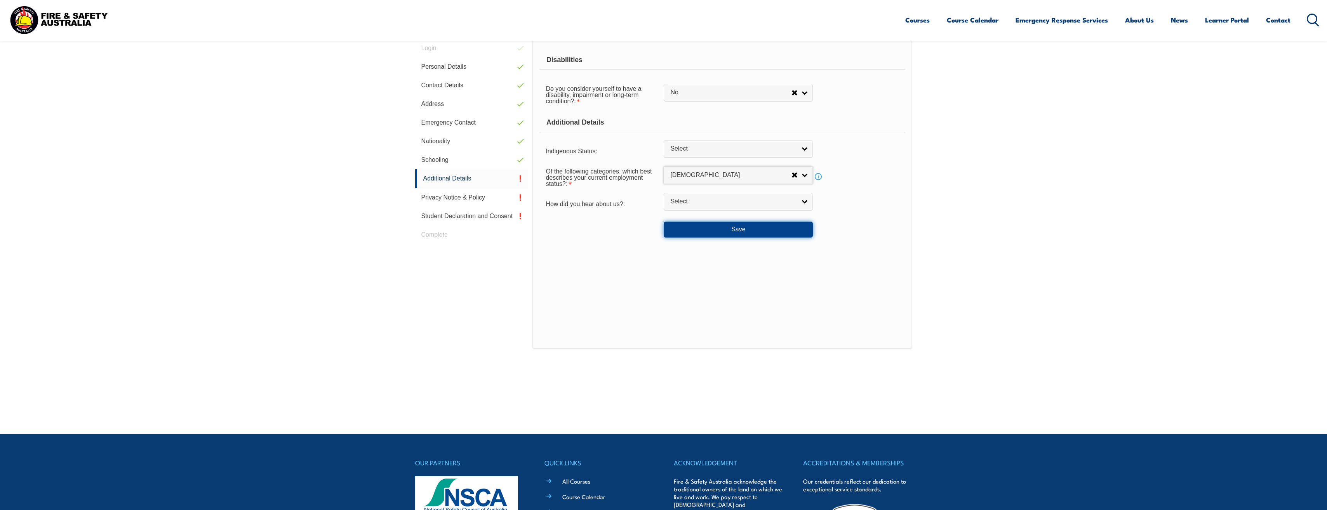
click at [726, 233] on button "Save" at bounding box center [738, 230] width 149 height 16
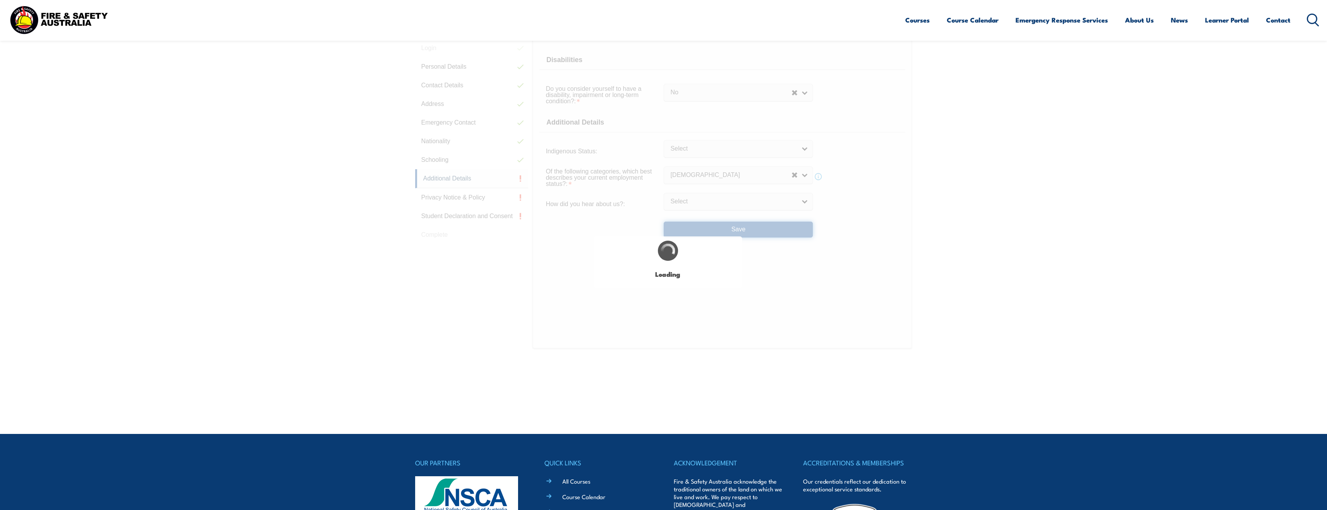
select select "false"
select select
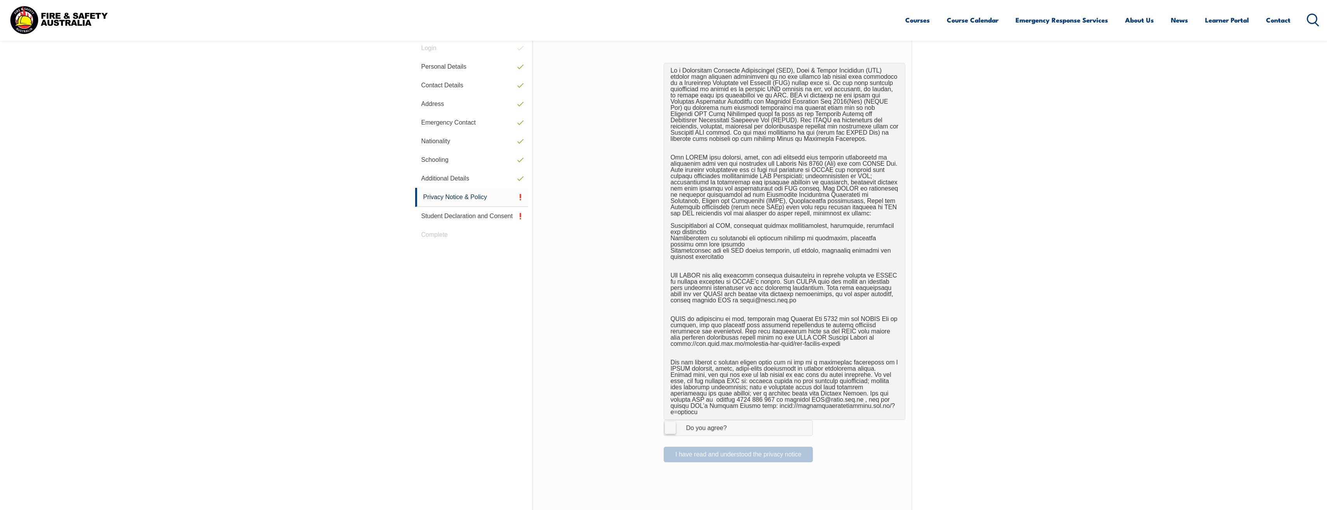
click at [666, 422] on label "I Agree Do you agree?" at bounding box center [738, 428] width 149 height 16
click at [733, 422] on input "I Agree Do you agree?" at bounding box center [739, 427] width 13 height 15
click at [700, 448] on button "I have read and understood the privacy notice" at bounding box center [738, 455] width 149 height 16
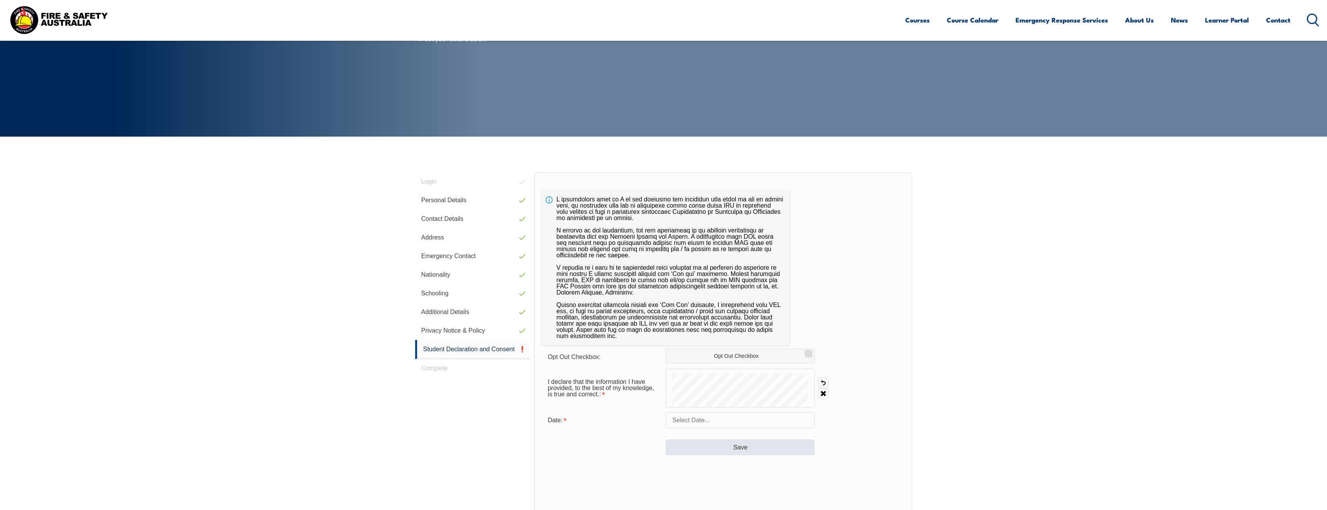
scroll to position [103, 0]
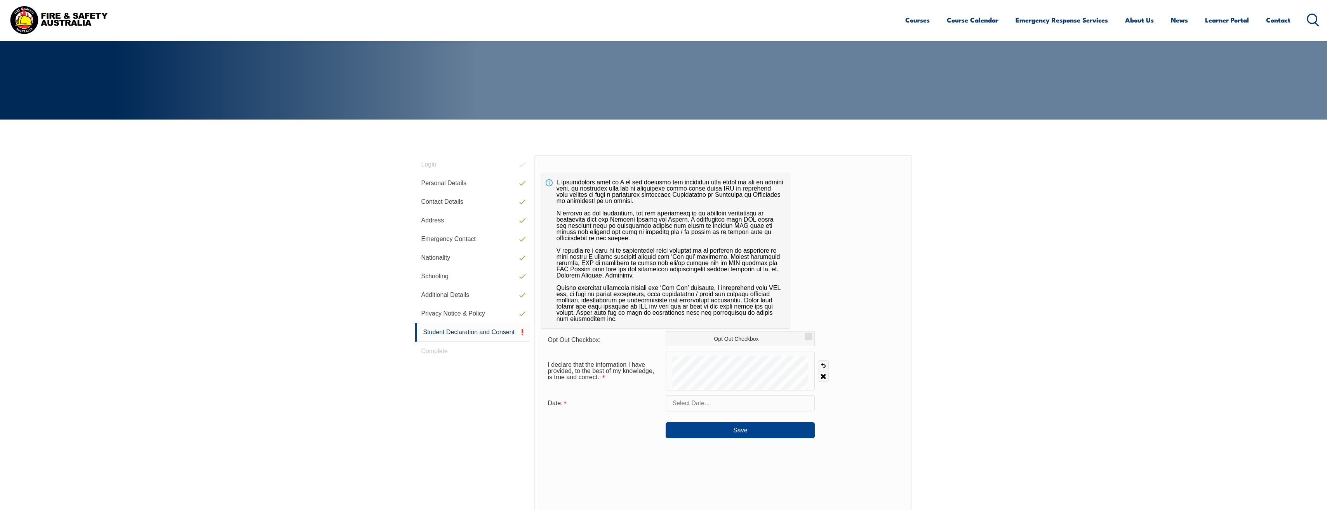
click at [728, 407] on input "text" at bounding box center [739, 403] width 149 height 16
click at [712, 353] on span "19" at bounding box center [708, 356] width 15 height 15
type input "August 19, 2025"
click at [737, 427] on button "Save" at bounding box center [739, 430] width 149 height 16
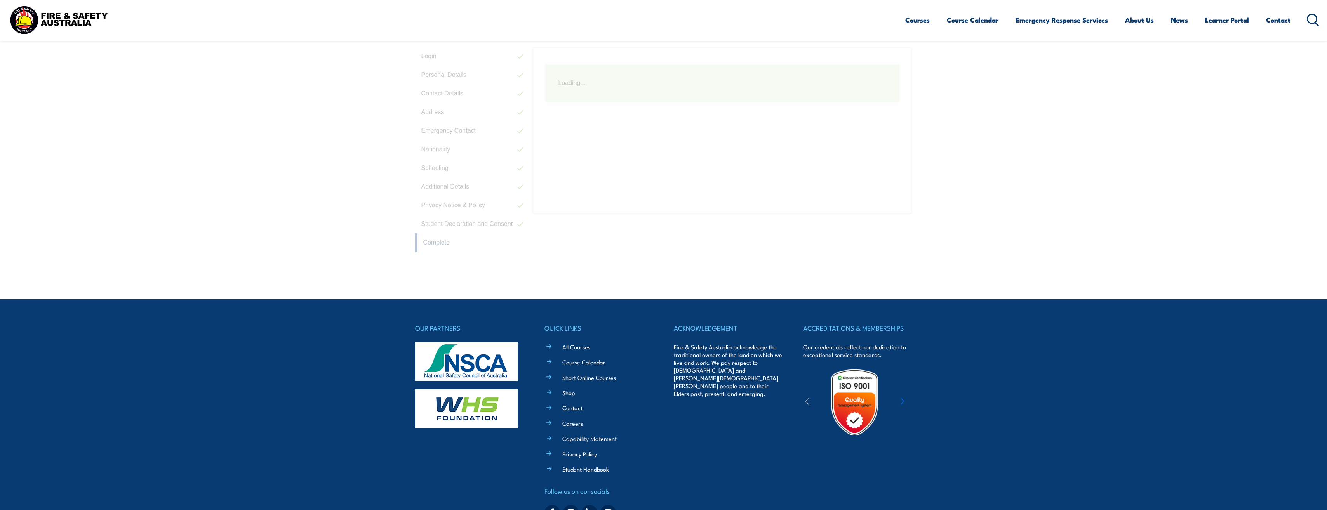
scroll to position [219, 0]
